Goal: Transaction & Acquisition: Subscribe to service/newsletter

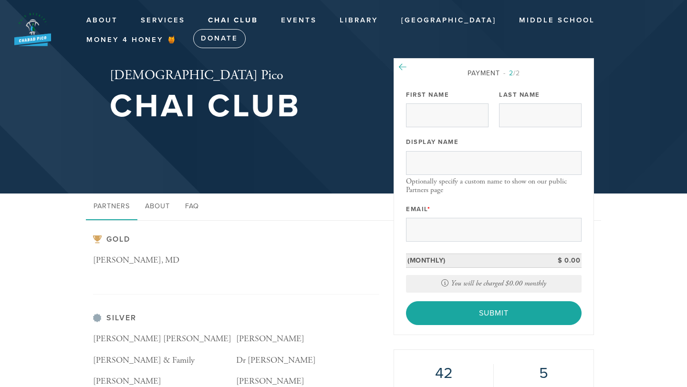
click at [404, 67] on icon at bounding box center [403, 67] width 8 height 9
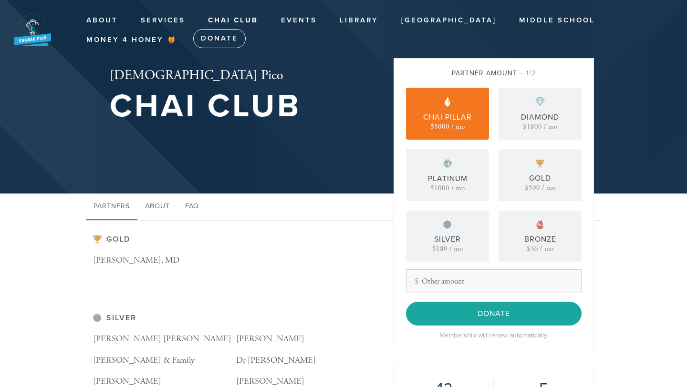
click at [440, 115] on div "Chai Pillar" at bounding box center [447, 117] width 49 height 11
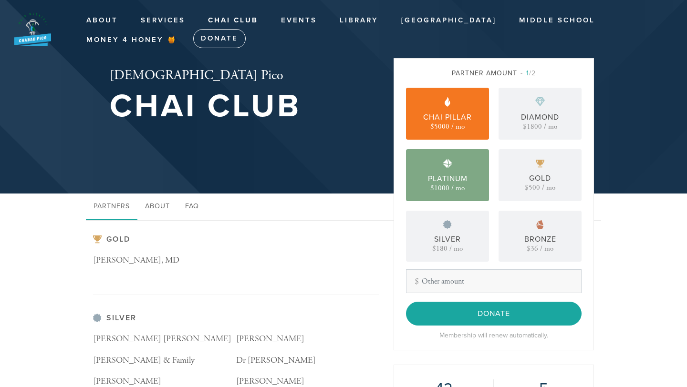
click at [449, 170] on div "Platinum $1000 / mo" at bounding box center [447, 175] width 83 height 52
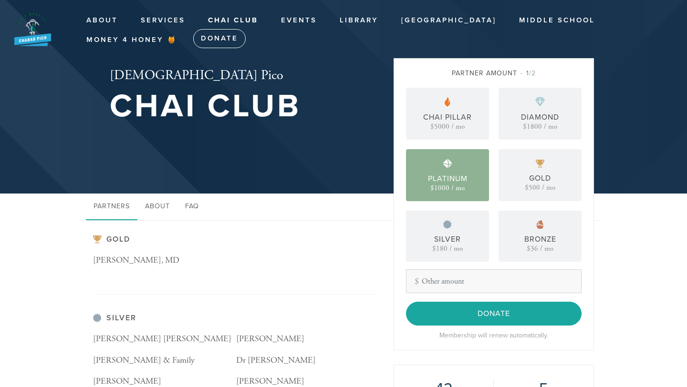
click at [449, 170] on div "Platinum $1000 / mo" at bounding box center [447, 175] width 83 height 52
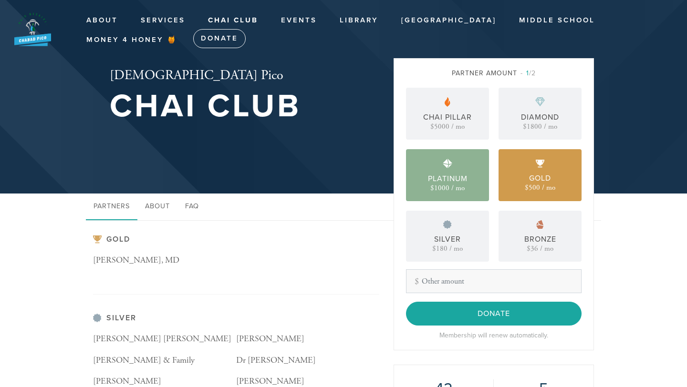
click at [535, 178] on div "Gold" at bounding box center [540, 178] width 22 height 11
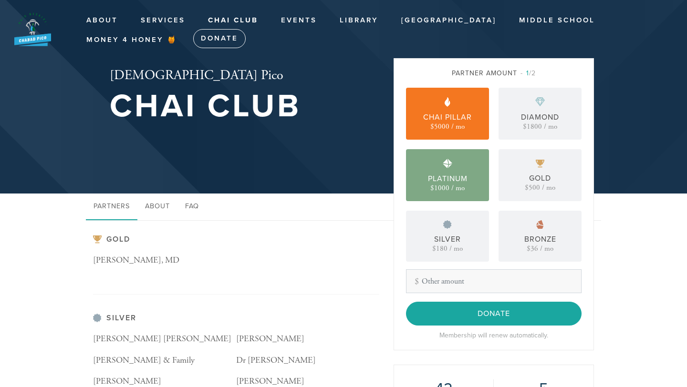
click at [459, 173] on div "Platinum" at bounding box center [448, 178] width 40 height 11
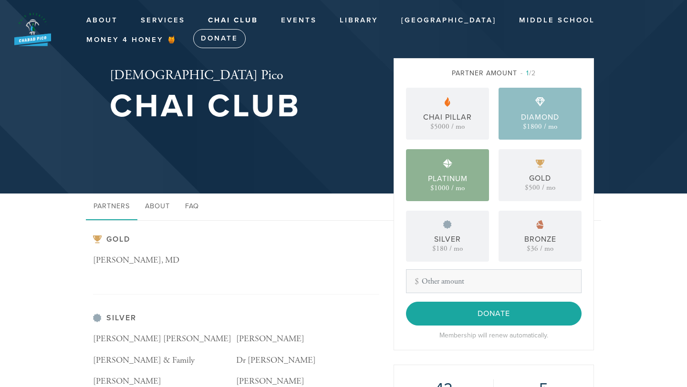
click at [545, 127] on div "$1800 / mo" at bounding box center [540, 126] width 34 height 7
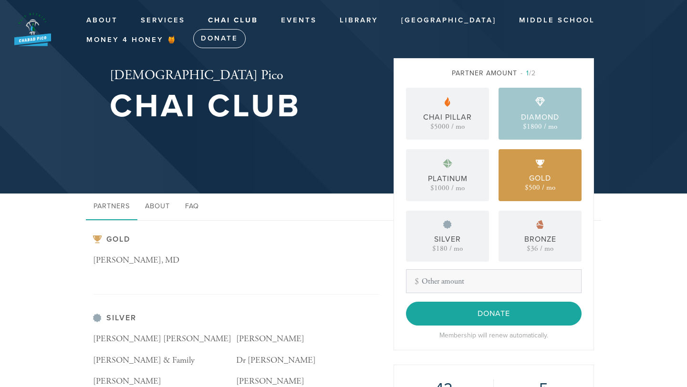
click at [529, 177] on div "Gold" at bounding box center [540, 178] width 22 height 11
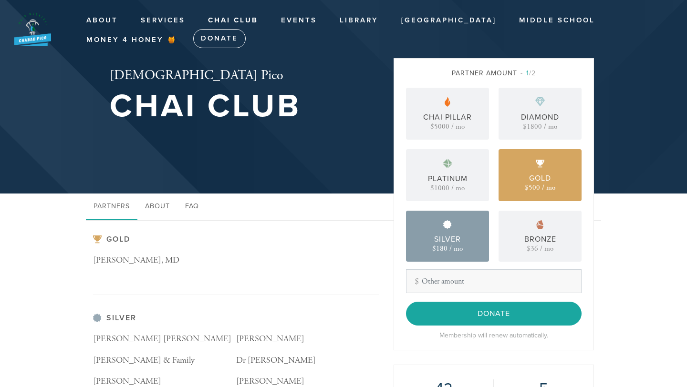
click at [460, 226] on div "Silver $180 / mo" at bounding box center [447, 236] width 83 height 51
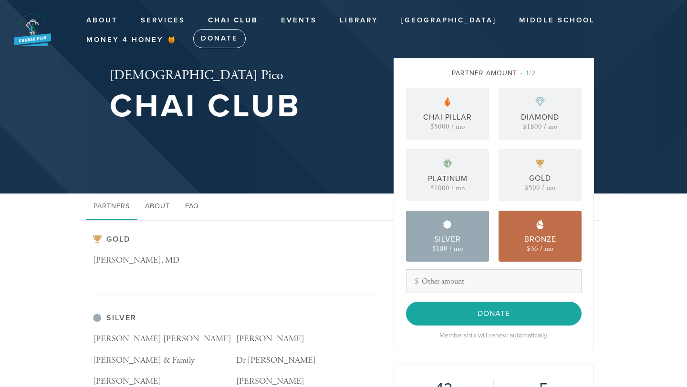
click at [528, 236] on div "Bronze" at bounding box center [540, 239] width 32 height 11
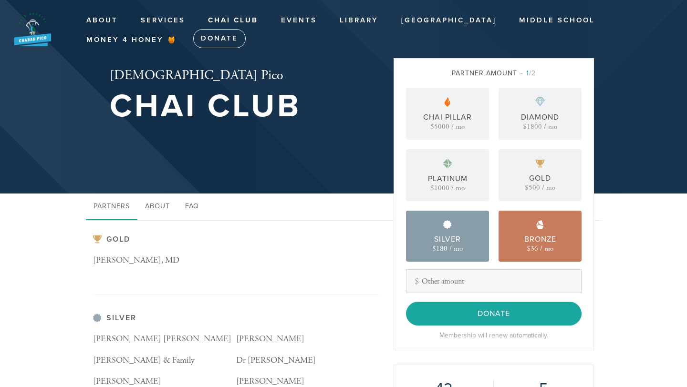
click at [464, 235] on div "Silver $180 / mo" at bounding box center [447, 236] width 83 height 51
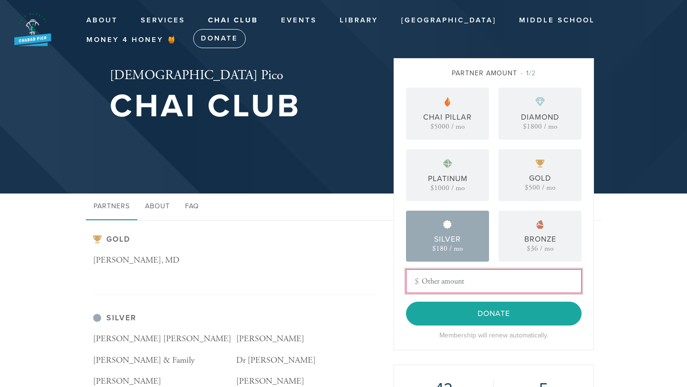
click at [456, 282] on input "Other Amount" at bounding box center [494, 282] width 176 height 24
type input "180"
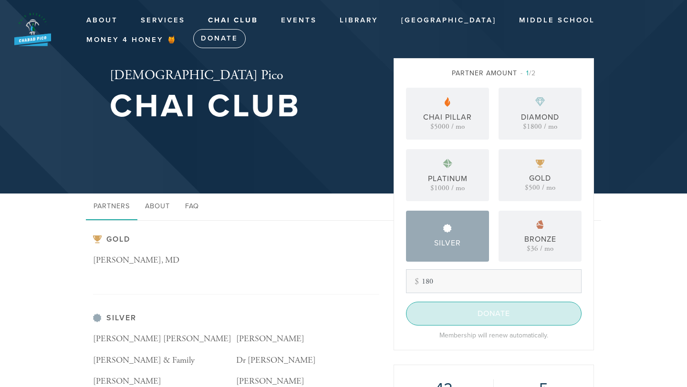
click at [511, 317] on input "Donate" at bounding box center [494, 314] width 176 height 24
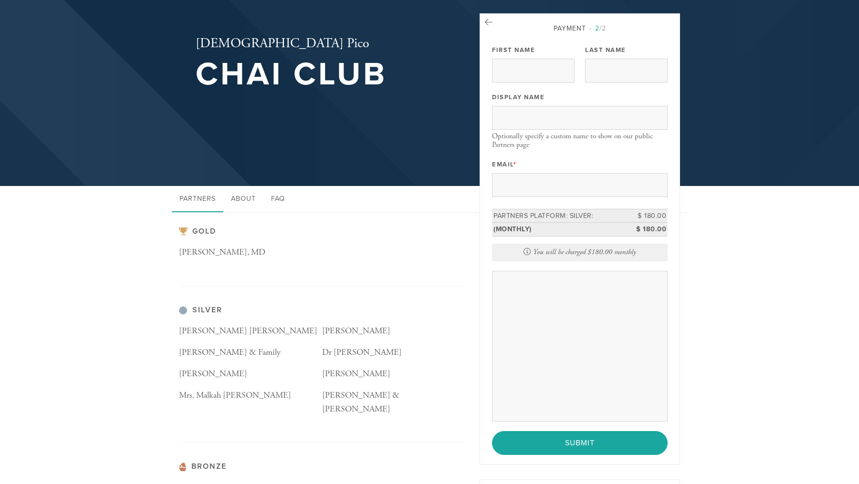
scroll to position [58, 0]
